Goal: Task Accomplishment & Management: Use online tool/utility

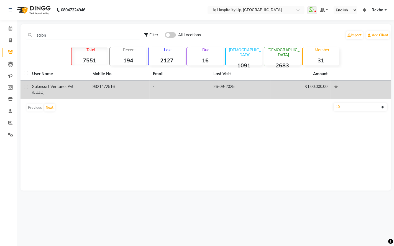
type input "salon"
click at [97, 89] on td "9321472516" at bounding box center [119, 89] width 60 height 18
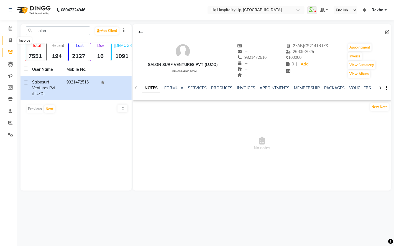
click at [9, 38] on span at bounding box center [11, 40] width 10 height 6
select select "7197"
select select "service"
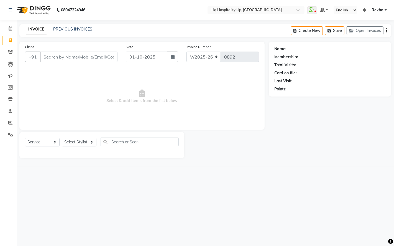
click at [89, 56] on input "Client" at bounding box center [79, 56] width 78 height 11
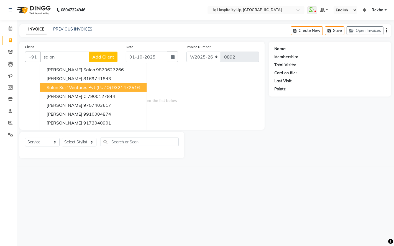
click at [97, 86] on span "salon surf ventures pvt (LUZO)" at bounding box center [79, 87] width 65 height 6
type input "9321472516"
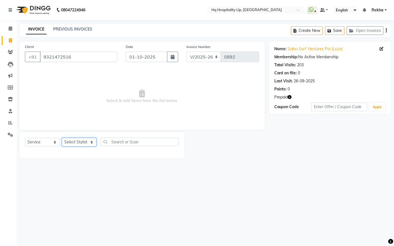
click at [92, 140] on select "Select Stylist Manager Old Staff [PERSON_NAME] [PERSON_NAME] [PERSON_NAME]" at bounding box center [79, 142] width 35 height 9
select select "61253"
click at [62, 138] on select "Select Stylist Manager Old Staff [PERSON_NAME] [PERSON_NAME] [PERSON_NAME]" at bounding box center [79, 142] width 35 height 9
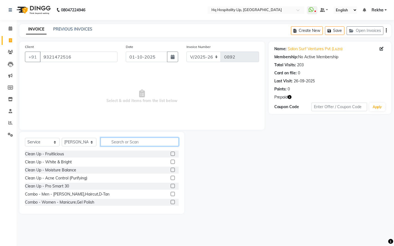
click at [125, 141] on input "text" at bounding box center [140, 141] width 78 height 9
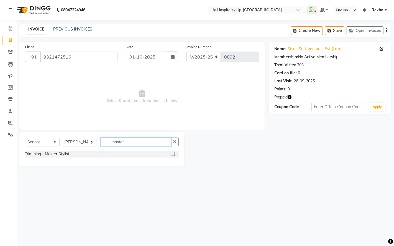
type input "master"
click at [172, 152] on label at bounding box center [173, 153] width 4 height 4
click at [172, 152] on input "checkbox" at bounding box center [173, 154] width 4 height 4
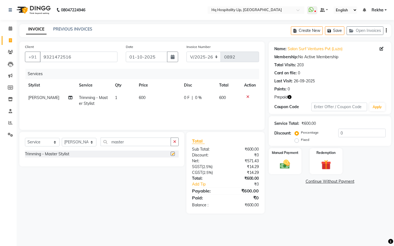
checkbox input "false"
click at [143, 97] on span "600" at bounding box center [142, 97] width 7 height 5
select select "61253"
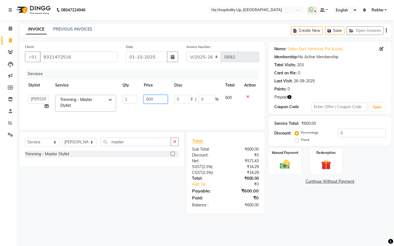
click at [156, 99] on input "600" at bounding box center [156, 99] width 24 height 9
type input "630"
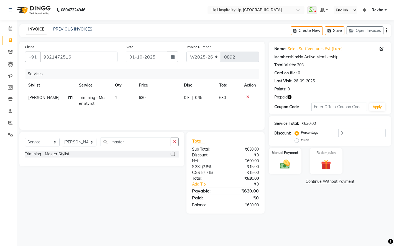
click at [290, 213] on main "INVOICE PREVIOUS INVOICES Create New Save Open Invoices Client [PHONE_NUMBER] D…" at bounding box center [205, 122] width 377 height 197
click at [317, 161] on img at bounding box center [325, 164] width 17 height 13
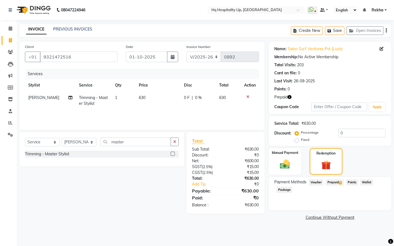
click at [330, 182] on span "Prepaid 3" at bounding box center [334, 182] width 18 height 6
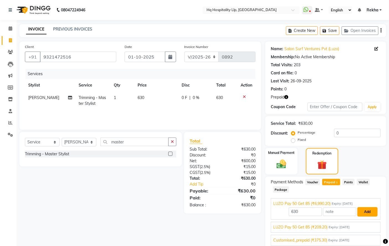
click at [367, 215] on button "Add" at bounding box center [367, 211] width 20 height 9
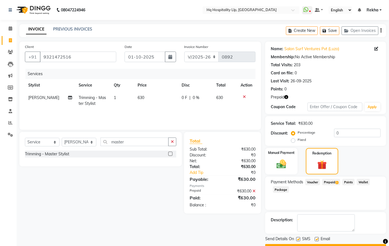
scroll to position [15, 0]
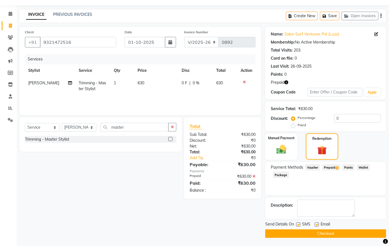
click at [360, 233] on button "Checkout" at bounding box center [325, 233] width 121 height 9
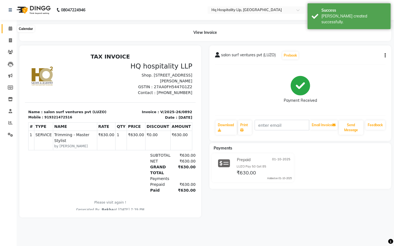
click at [10, 29] on icon at bounding box center [11, 28] width 4 height 4
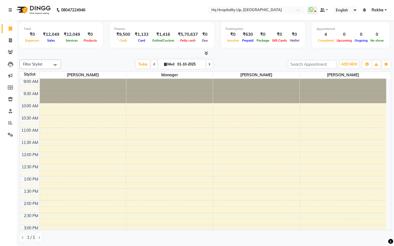
click at [0, 226] on div "Calendar Invoice Clients Leads Marketing Members Inventory Staff Reports Settin…" at bounding box center [37, 127] width 75 height 222
